Goal: Find specific page/section: Find specific page/section

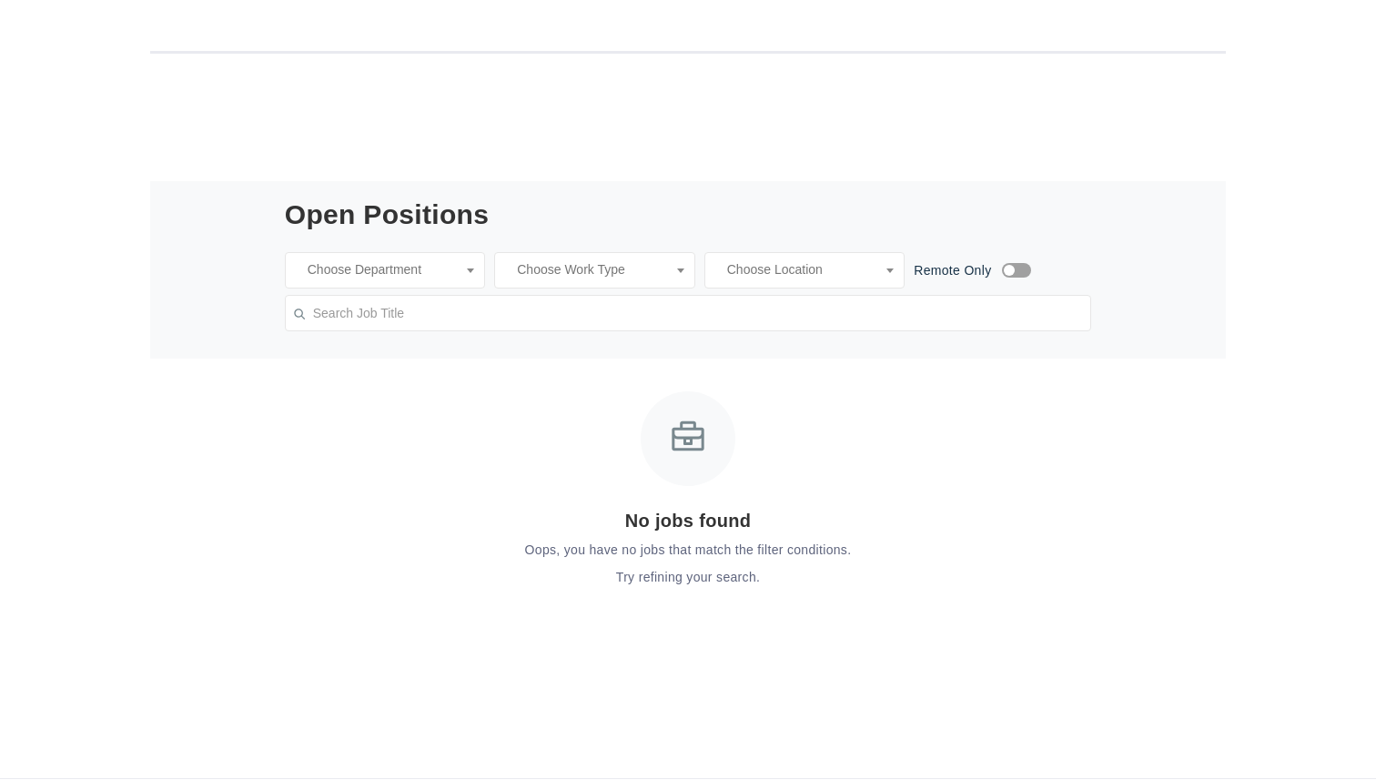
scroll to position [412, 0]
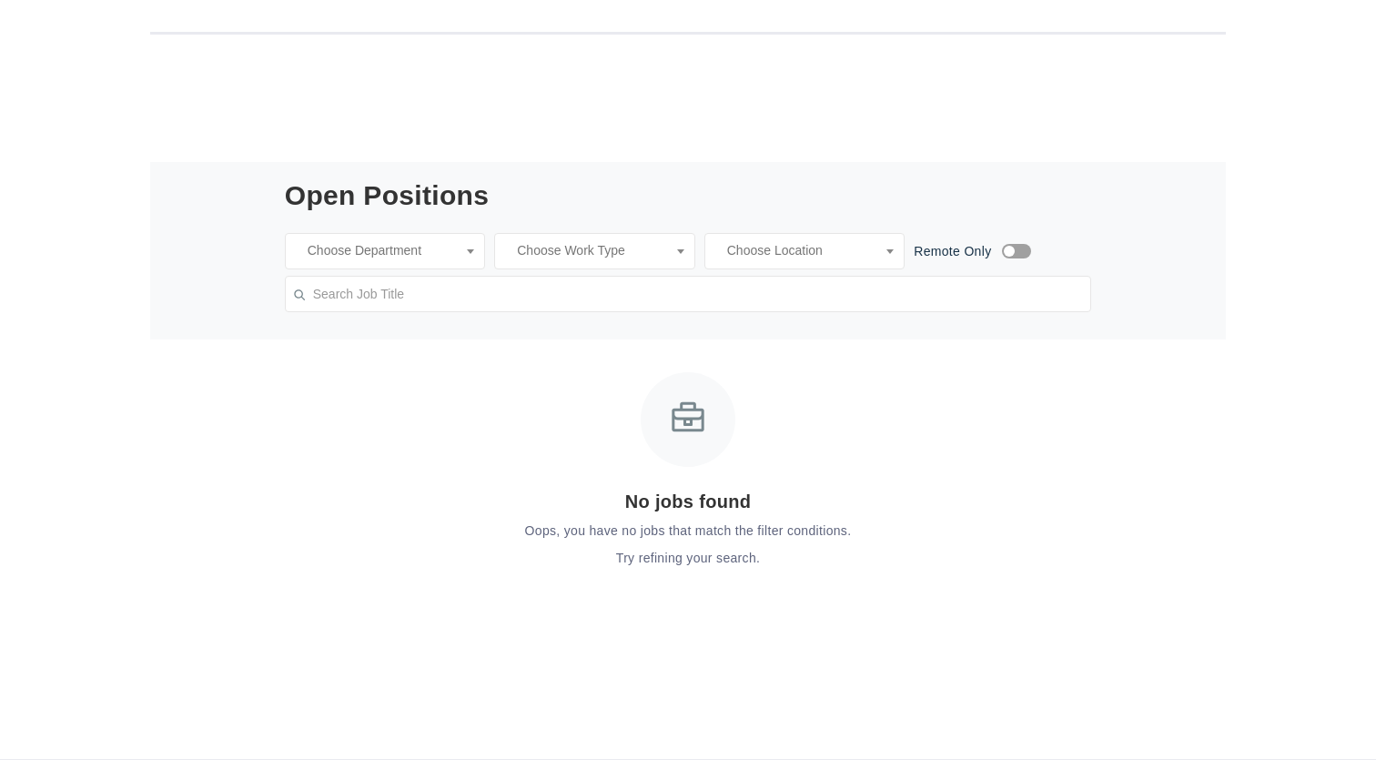
click at [459, 248] on input "search" at bounding box center [400, 251] width 206 height 18
click at [478, 250] on input "search" at bounding box center [400, 251] width 206 height 18
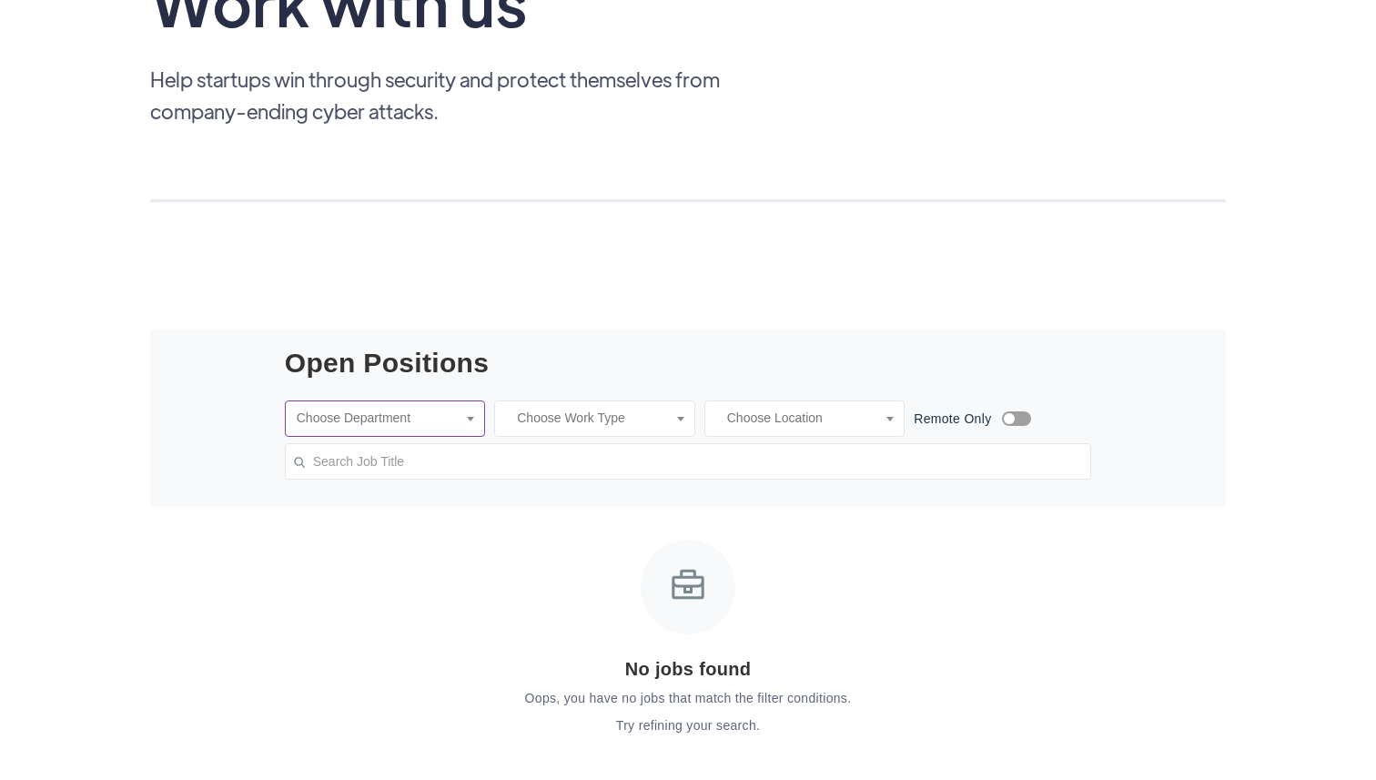
scroll to position [0, 0]
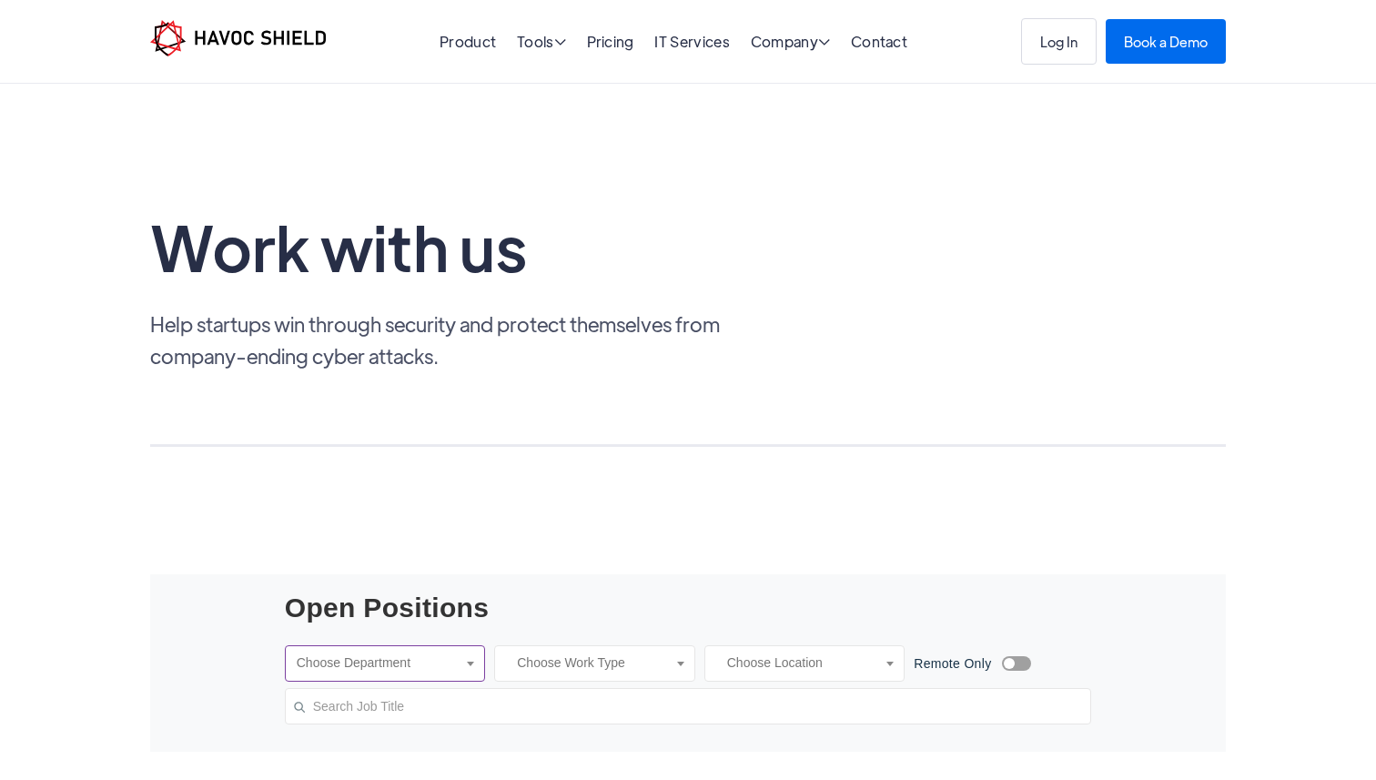
click at [291, 47] on img "home" at bounding box center [238, 38] width 176 height 36
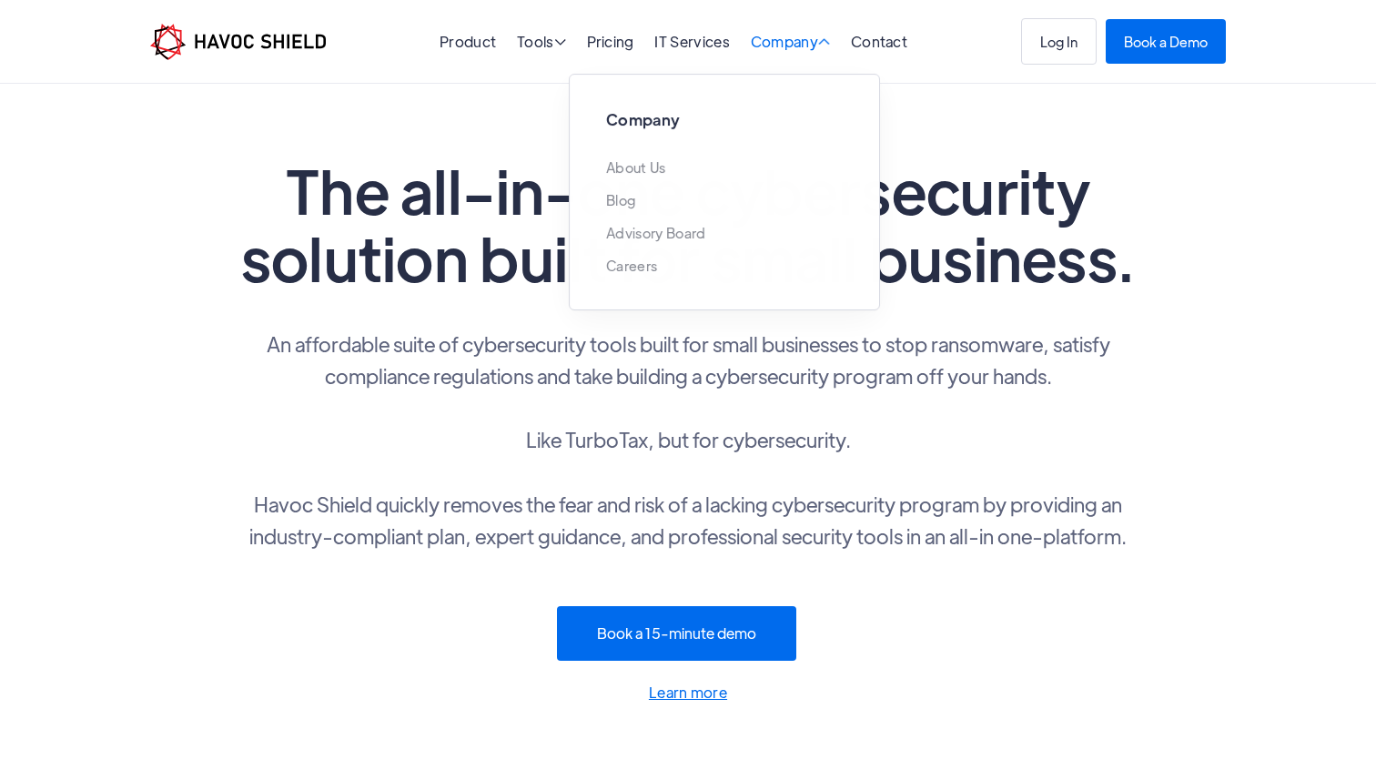
click at [760, 49] on div "Company " at bounding box center [791, 43] width 80 height 17
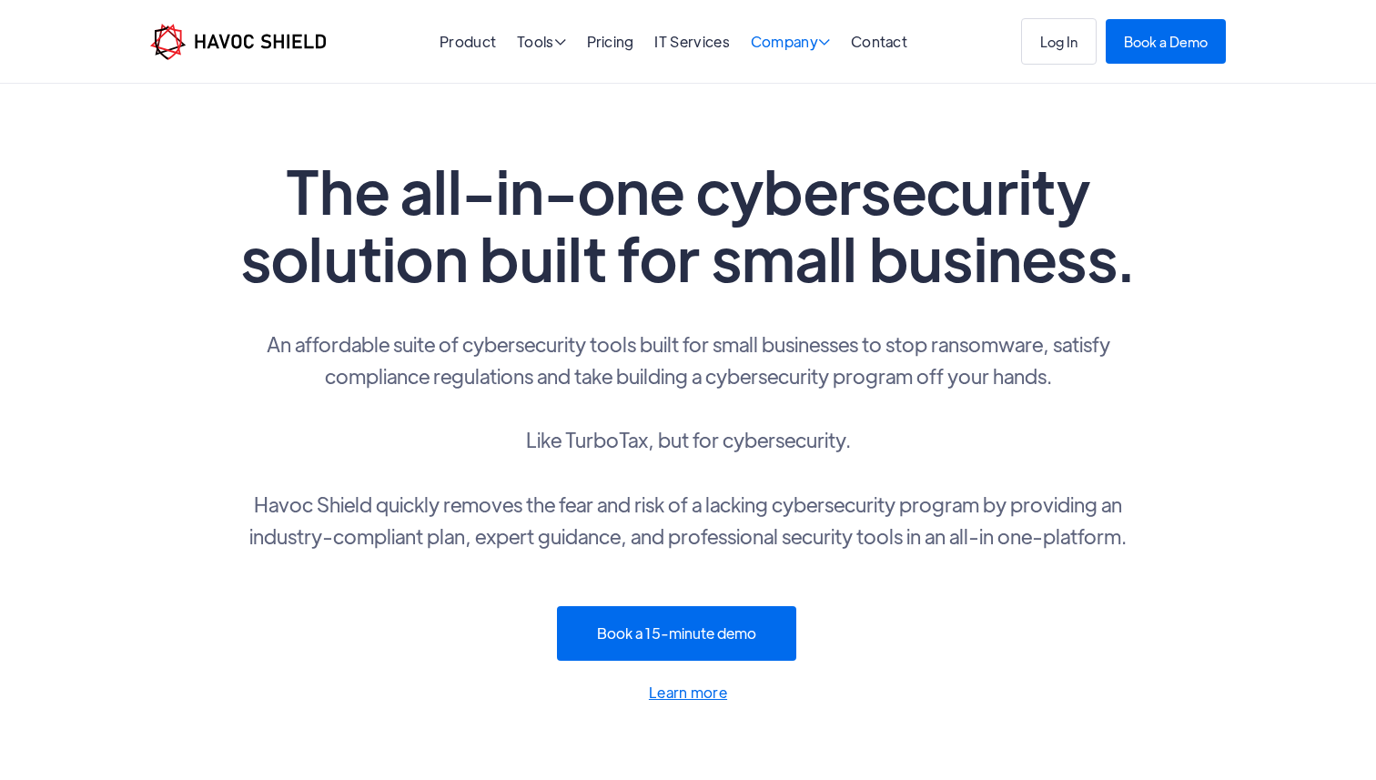
click at [760, 49] on div "Company " at bounding box center [791, 43] width 80 height 17
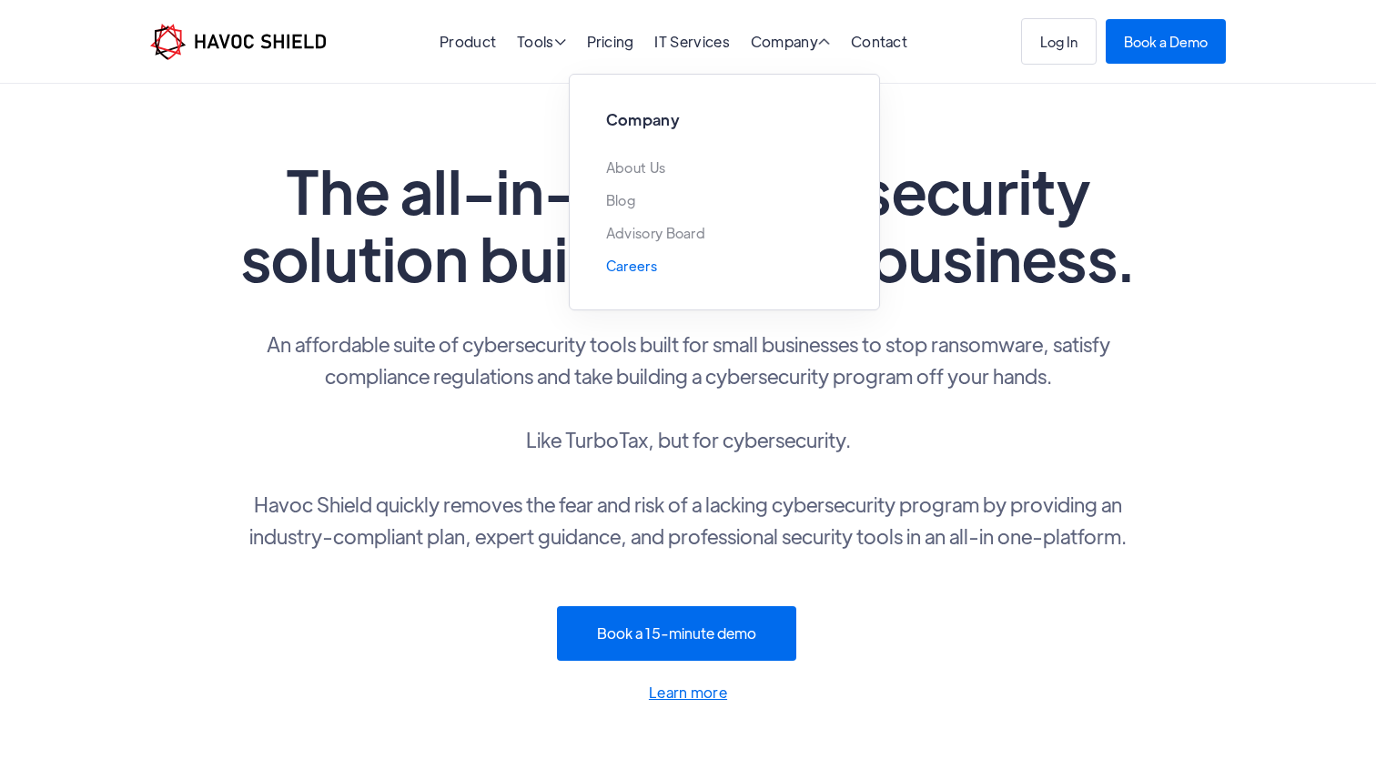
click at [642, 261] on link "Careers" at bounding box center [631, 265] width 51 height 15
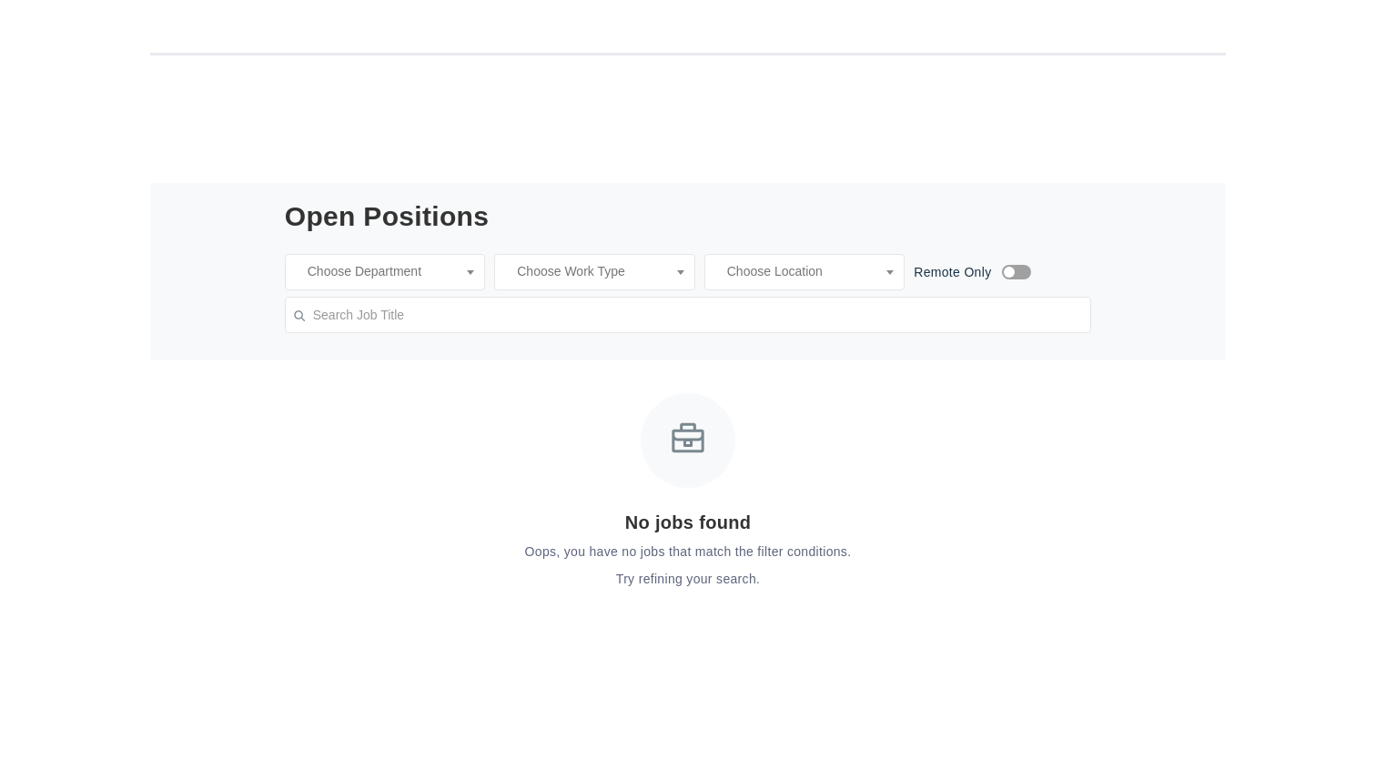
scroll to position [383, 0]
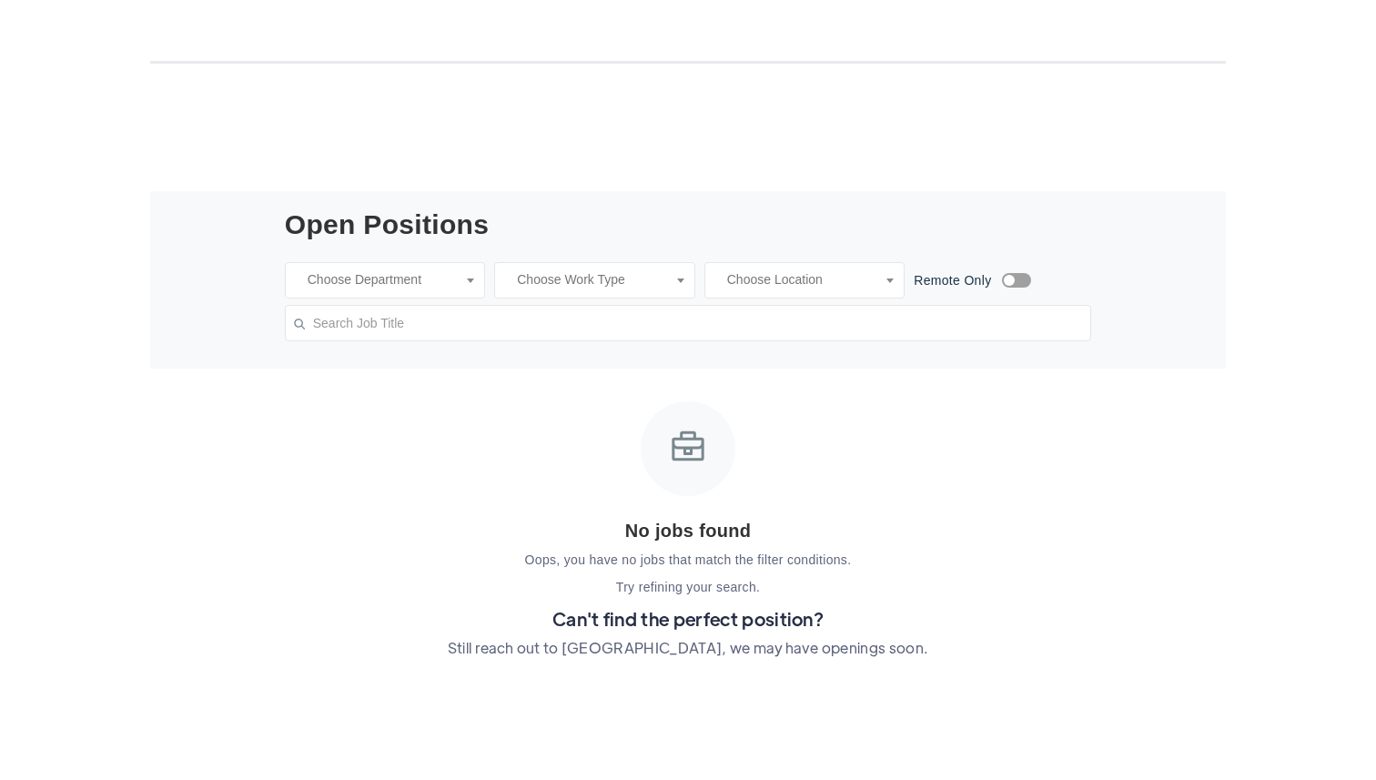
click at [467, 270] on li at bounding box center [437, 278] width 280 height 23
click at [467, 270] on li at bounding box center [426, 278] width 280 height 23
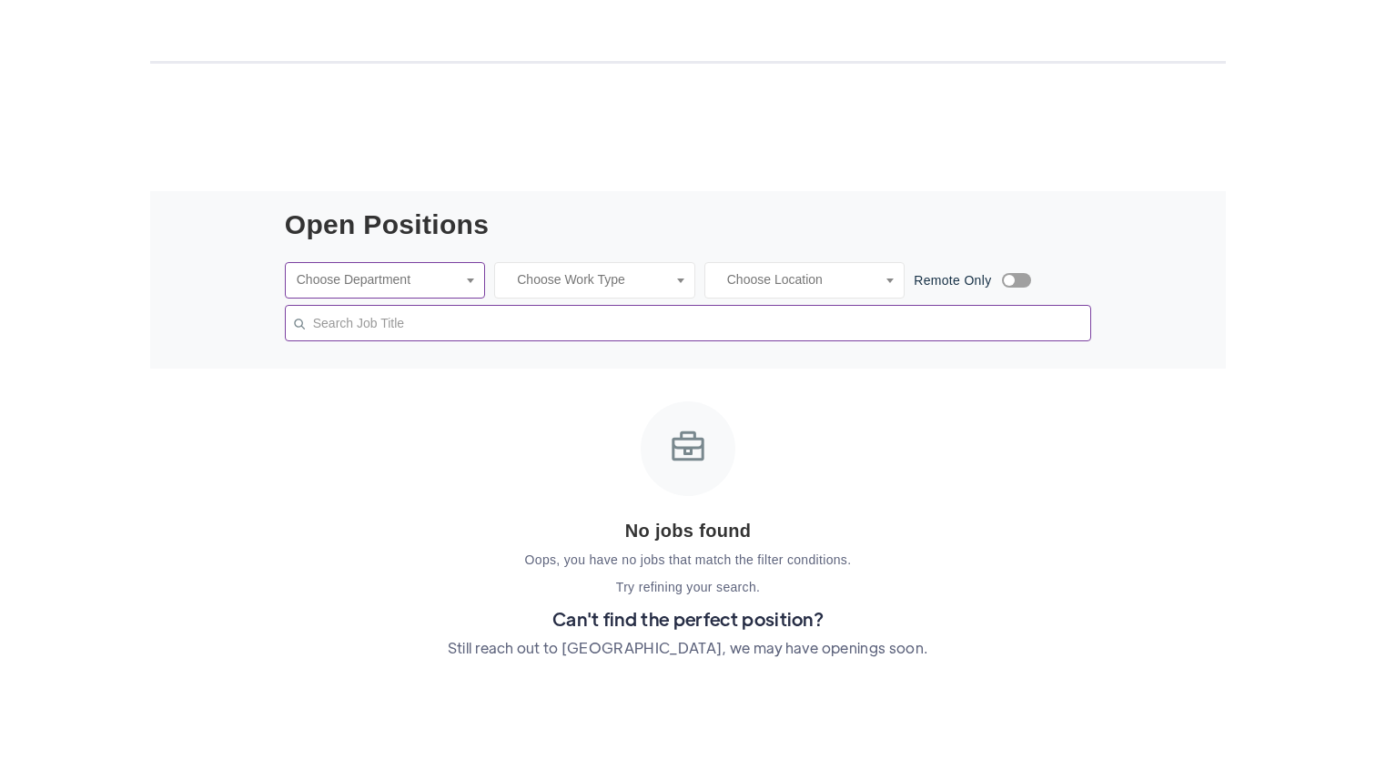
click at [462, 322] on input "text" at bounding box center [688, 323] width 807 height 36
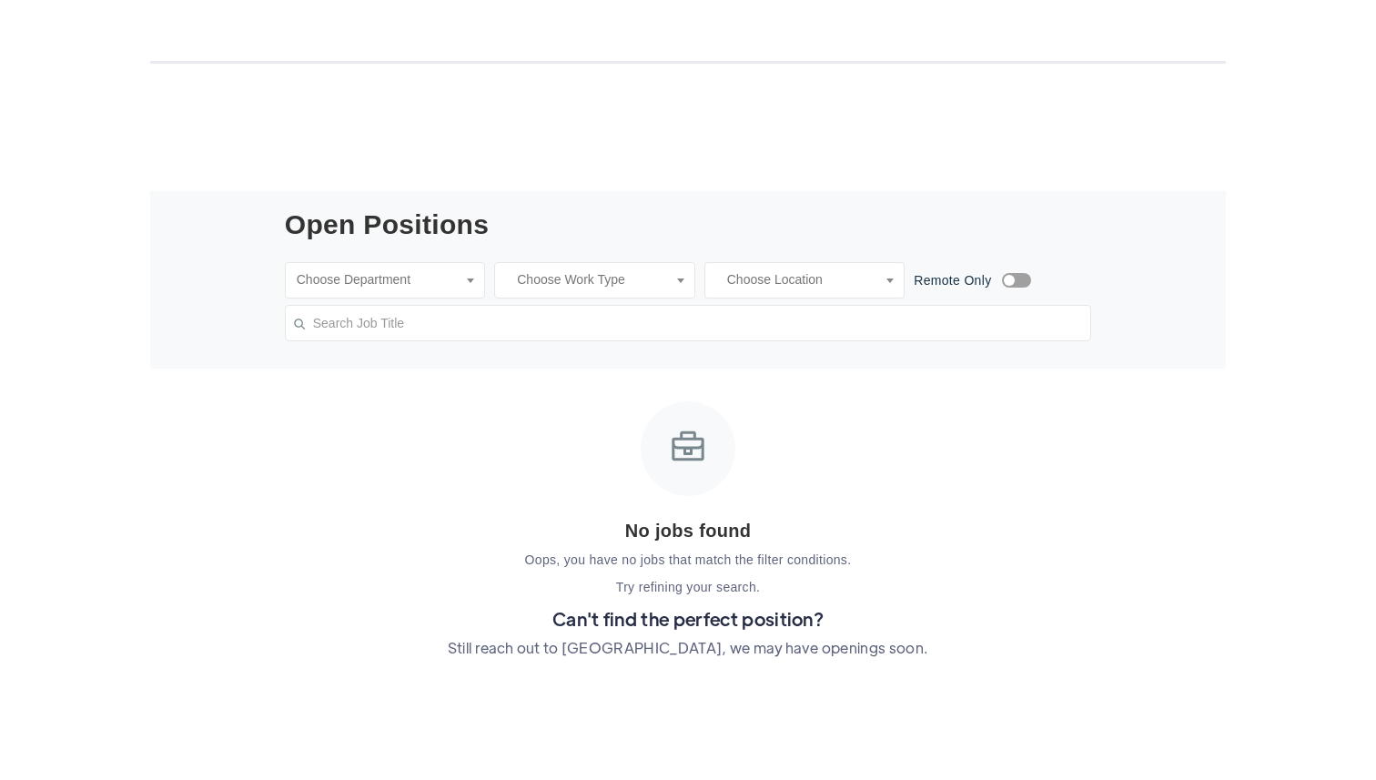
click at [469, 426] on div "No jobs found Oops, you have no jobs that match the filter conditions. Try refi…" at bounding box center [688, 499] width 807 height 196
